Goal: Find specific page/section: Find specific page/section

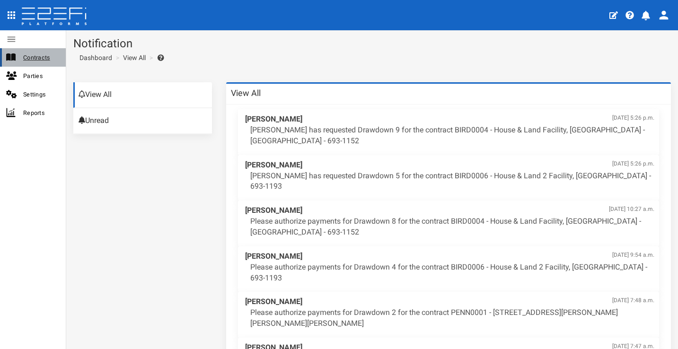
click at [27, 54] on span "Contracts" at bounding box center [40, 57] width 35 height 11
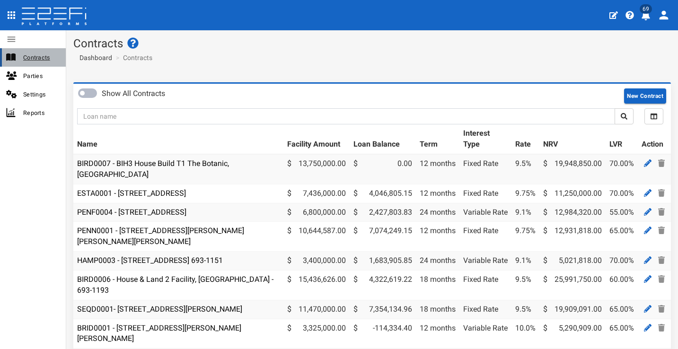
click at [44, 57] on span "Contracts" at bounding box center [40, 57] width 35 height 11
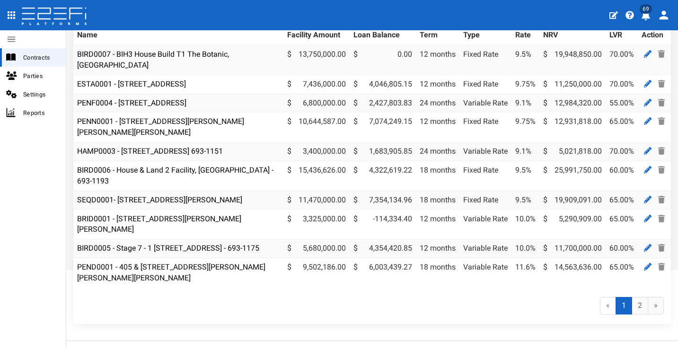
scroll to position [35, 0]
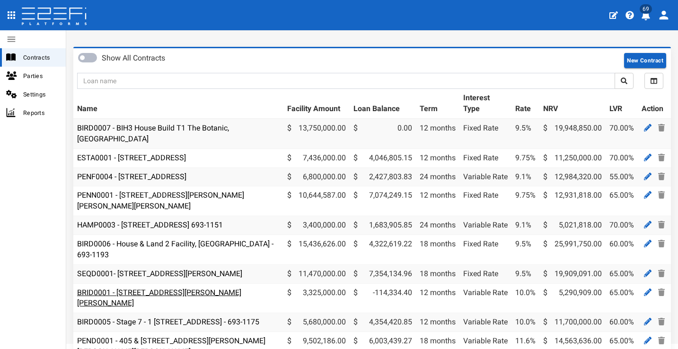
click at [168, 288] on link "BRID0001 - [STREET_ADDRESS][PERSON_NAME][PERSON_NAME]" at bounding box center [159, 298] width 164 height 20
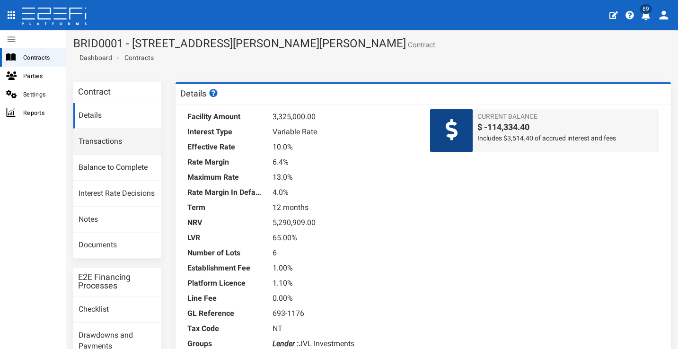
click at [142, 142] on link "Transactions" at bounding box center [117, 142] width 88 height 26
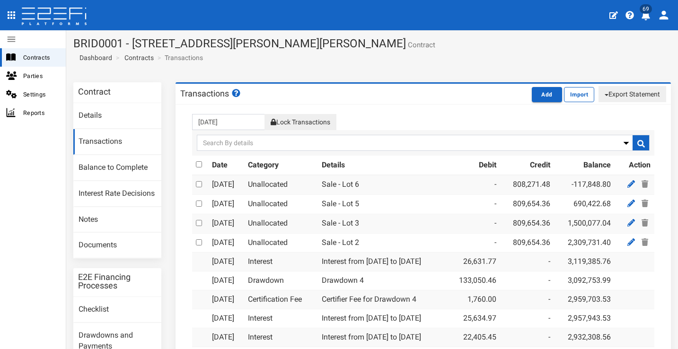
click at [15, 18] on icon "open drawer" at bounding box center [12, 15] width 8 height 8
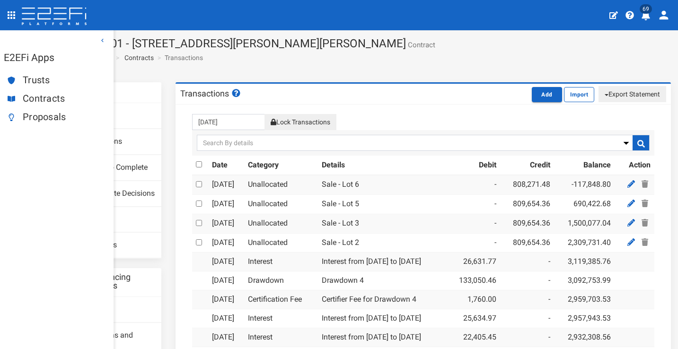
click at [56, 116] on span "Proposals" at bounding box center [64, 117] width 83 height 11
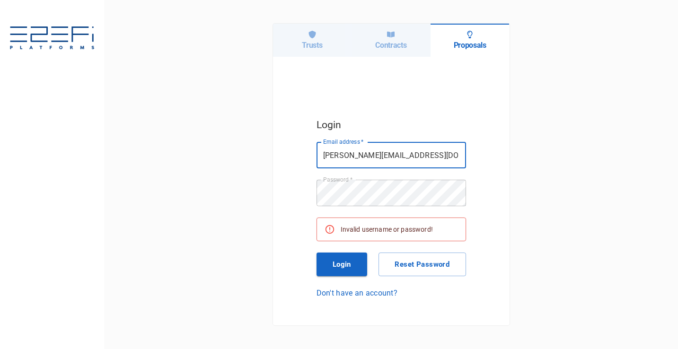
type input "[PERSON_NAME][EMAIL_ADDRESS][DOMAIN_NAME]"
